Goal: Communication & Community: Answer question/provide support

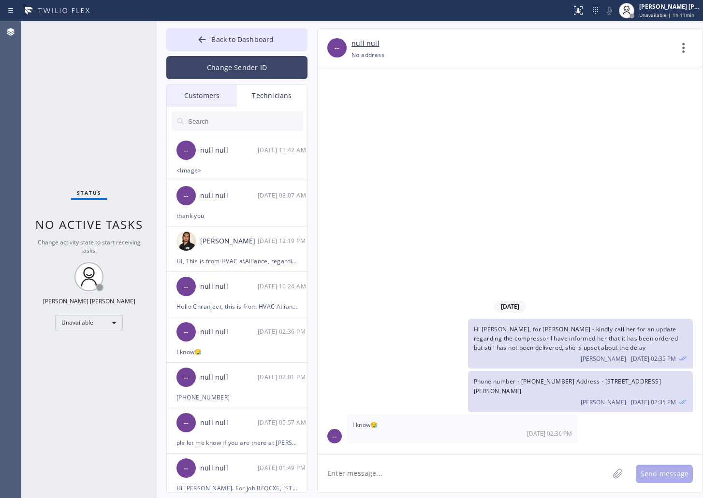
click at [197, 94] on div "Customers" at bounding box center [202, 96] width 70 height 22
click at [226, 70] on button "Change Sender ID" at bounding box center [236, 67] width 141 height 23
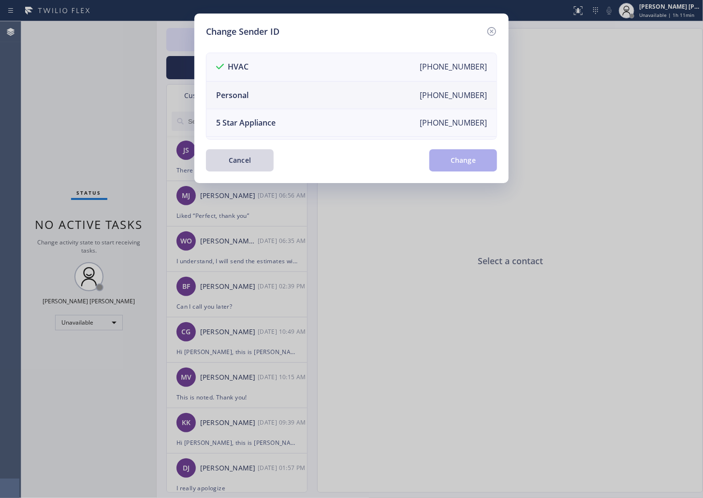
click at [251, 94] on li "Personal [PHONE_NUMBER]" at bounding box center [351, 96] width 290 height 28
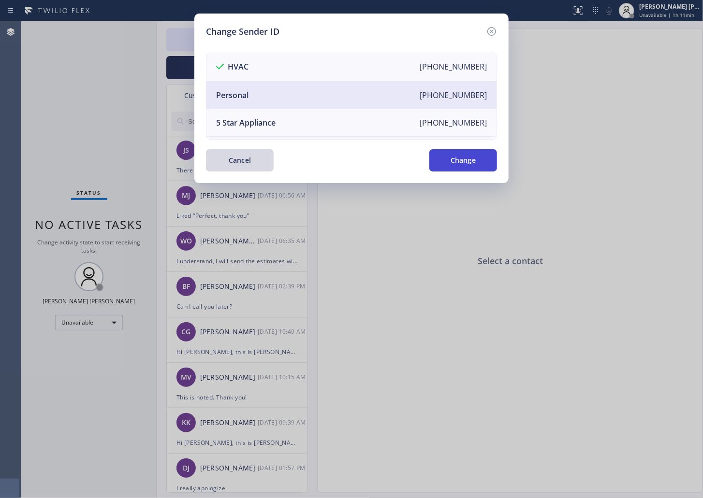
click at [464, 159] on button "Change" at bounding box center [463, 160] width 68 height 22
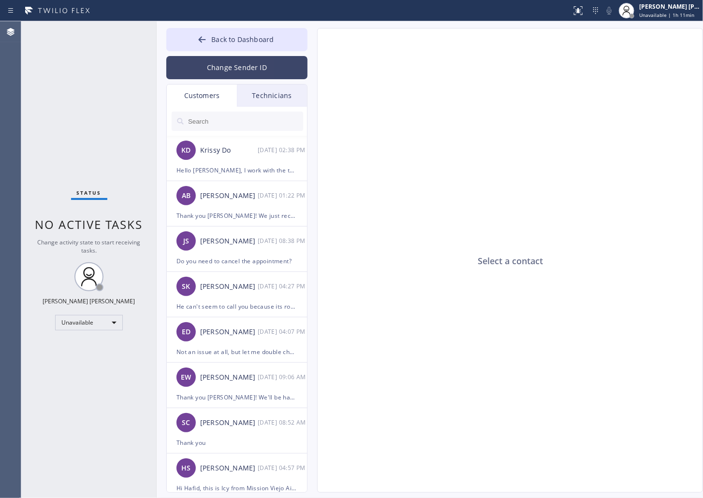
click at [249, 73] on button "Change Sender ID" at bounding box center [236, 67] width 141 height 23
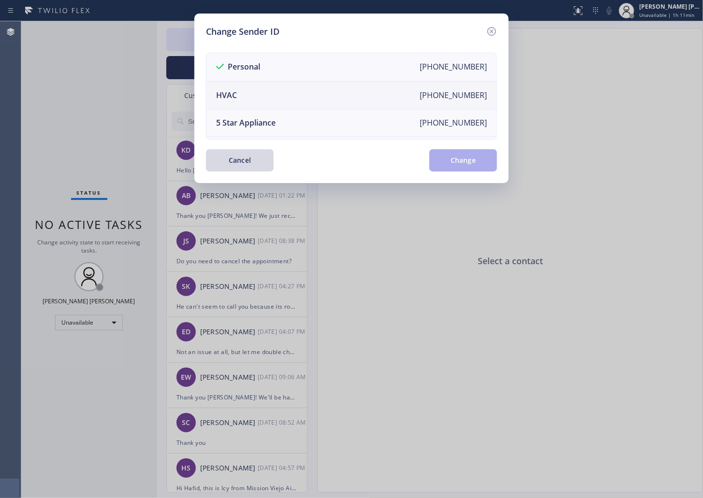
click at [250, 99] on li "HVAC [PHONE_NUMBER]" at bounding box center [351, 96] width 290 height 28
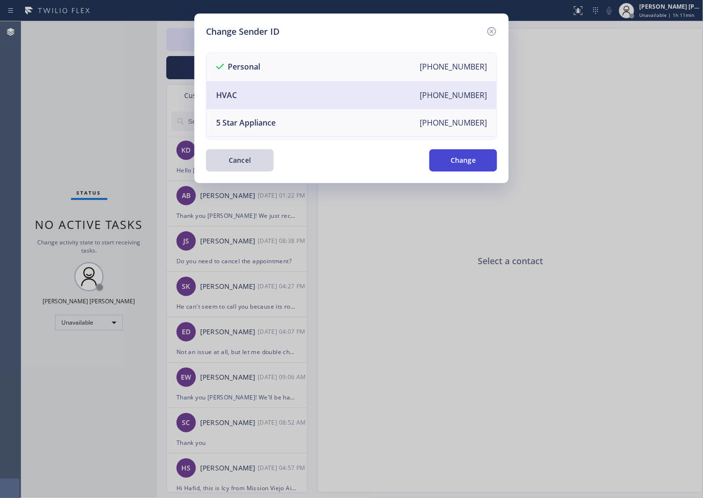
click at [443, 163] on button "Change" at bounding box center [463, 160] width 68 height 22
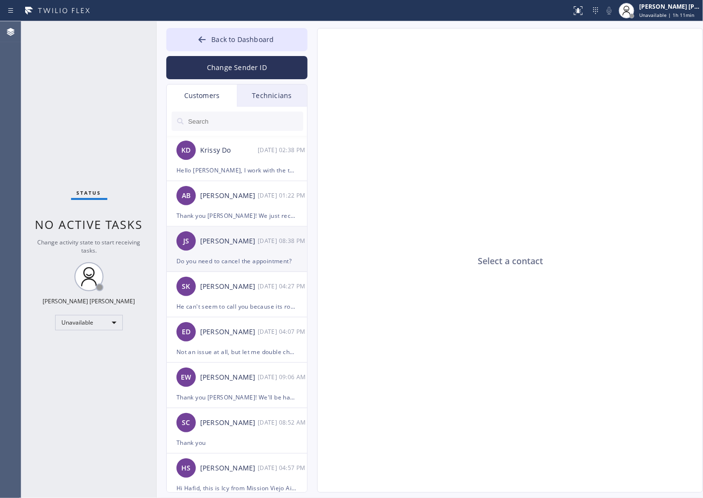
click at [248, 267] on li "JS [PERSON_NAME] [DATE] 08:38 PM Do you need to cancel the appointment?" at bounding box center [237, 249] width 141 height 45
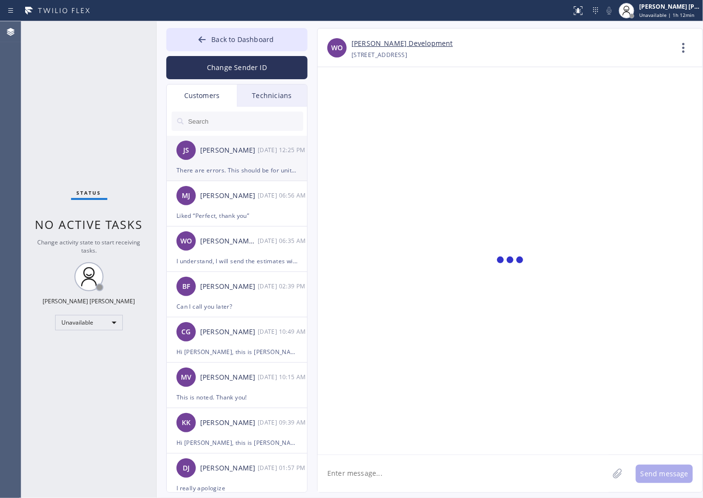
click at [251, 162] on div "JS [PERSON_NAME] [DATE] 12:25 PM" at bounding box center [237, 150] width 141 height 29
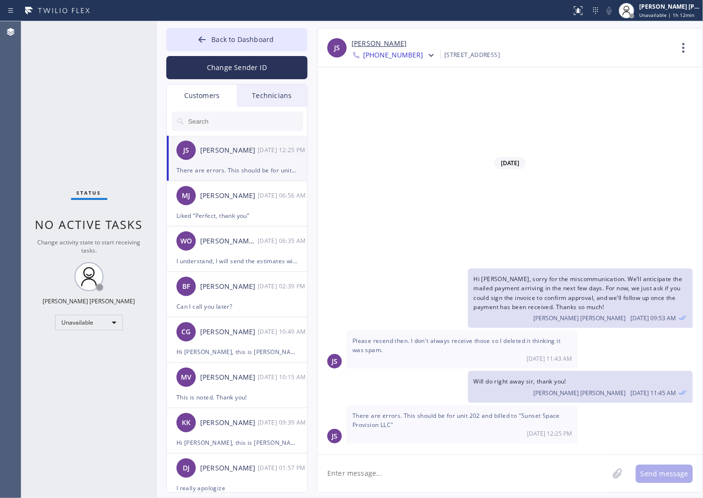
drag, startPoint x: 491, startPoint y: 492, endPoint x: 489, endPoint y: 478, distance: 13.7
click at [490, 490] on textarea at bounding box center [463, 473] width 291 height 37
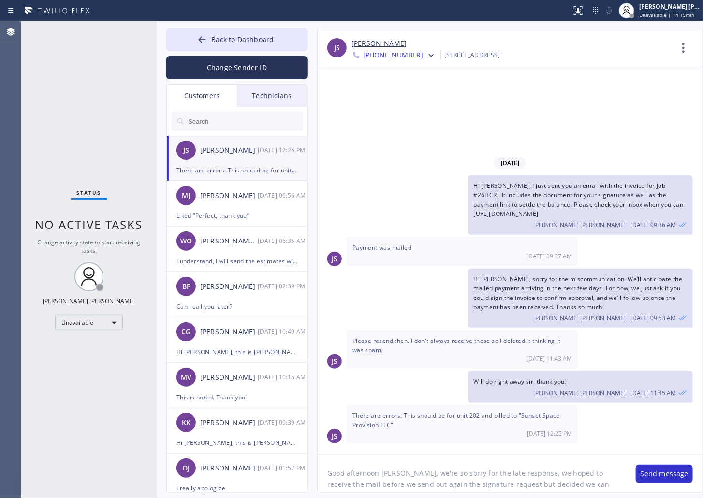
click at [413, 481] on textarea "Good afternoon [PERSON_NAME], we're so sorry for the late response, we hoped to…" at bounding box center [472, 473] width 308 height 37
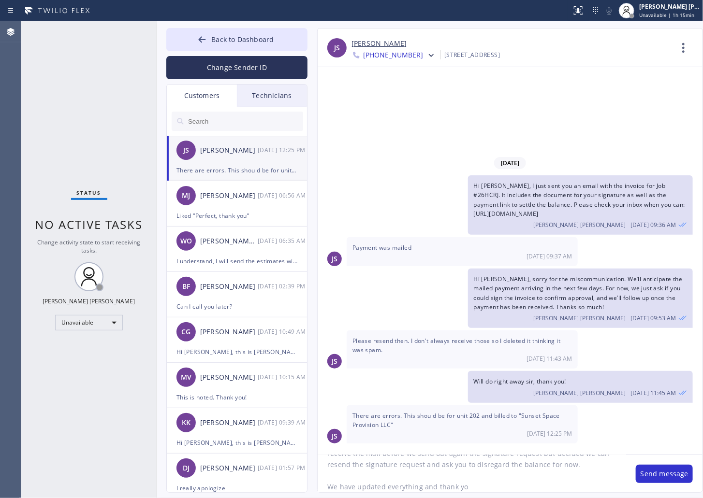
click at [520, 481] on textarea "Good afternoon [PERSON_NAME], we're so sorry for the late response, we hoped to…" at bounding box center [472, 473] width 308 height 37
click at [521, 486] on textarea "Good afternoon [PERSON_NAME], we're so sorry for the late response, we hoped to…" at bounding box center [472, 473] width 308 height 37
type textarea "Good afternoon [PERSON_NAME], we're so sorry for the late response, we hoped to…"
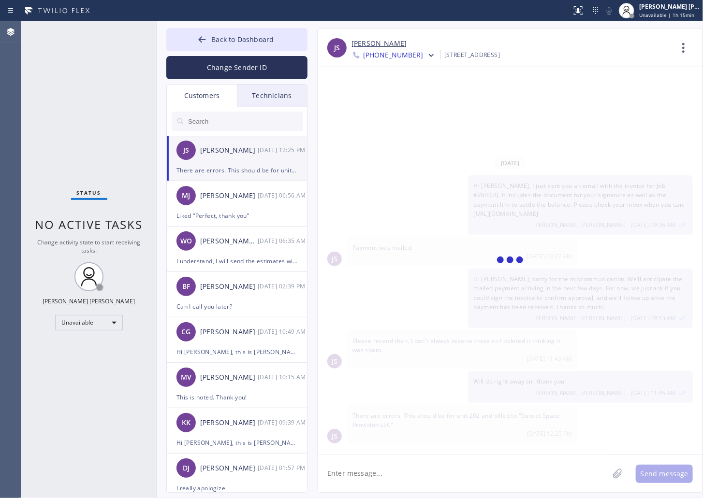
scroll to position [0, 0]
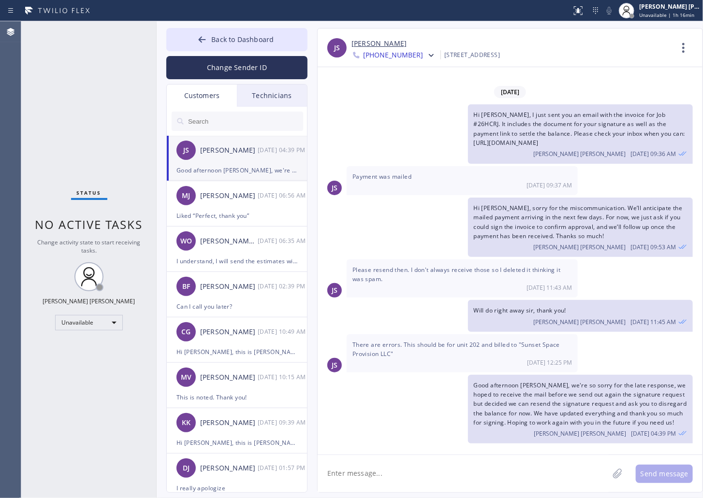
click at [136, 32] on div "Status No active tasks Change activity state to start receiving tasks. [PERSON_…" at bounding box center [88, 259] width 135 height 477
click at [233, 42] on span "Back to Dashboard" at bounding box center [242, 39] width 62 height 9
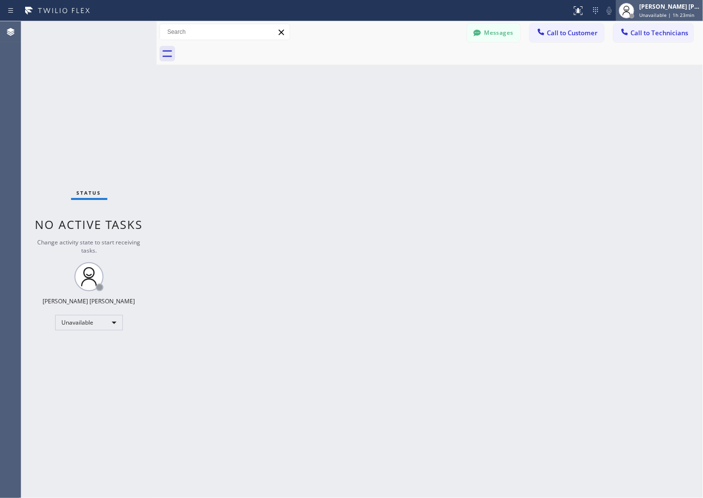
click at [626, 11] on circle at bounding box center [626, 8] width 5 height 5
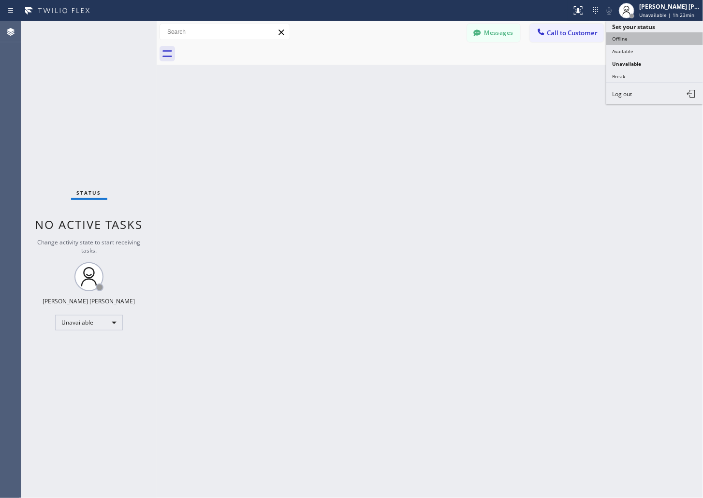
click at [627, 39] on button "Offline" at bounding box center [654, 38] width 97 height 13
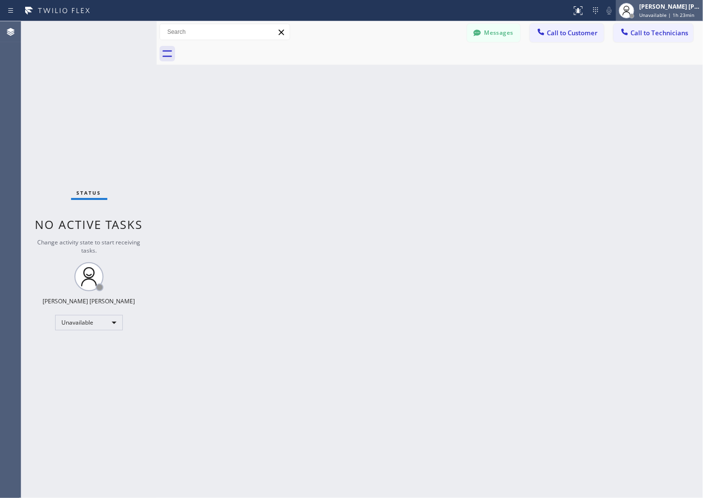
click at [659, 12] on span "Unavailable | 1h 23min" at bounding box center [666, 15] width 55 height 7
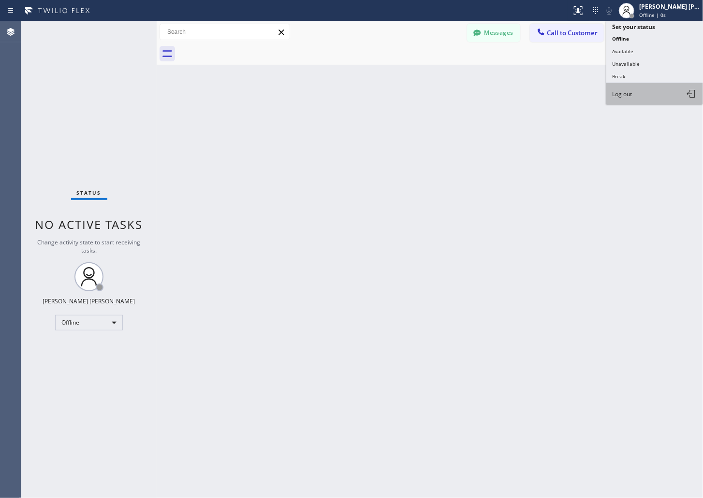
click at [665, 98] on button "Log out" at bounding box center [654, 93] width 97 height 21
